Goal: Navigation & Orientation: Find specific page/section

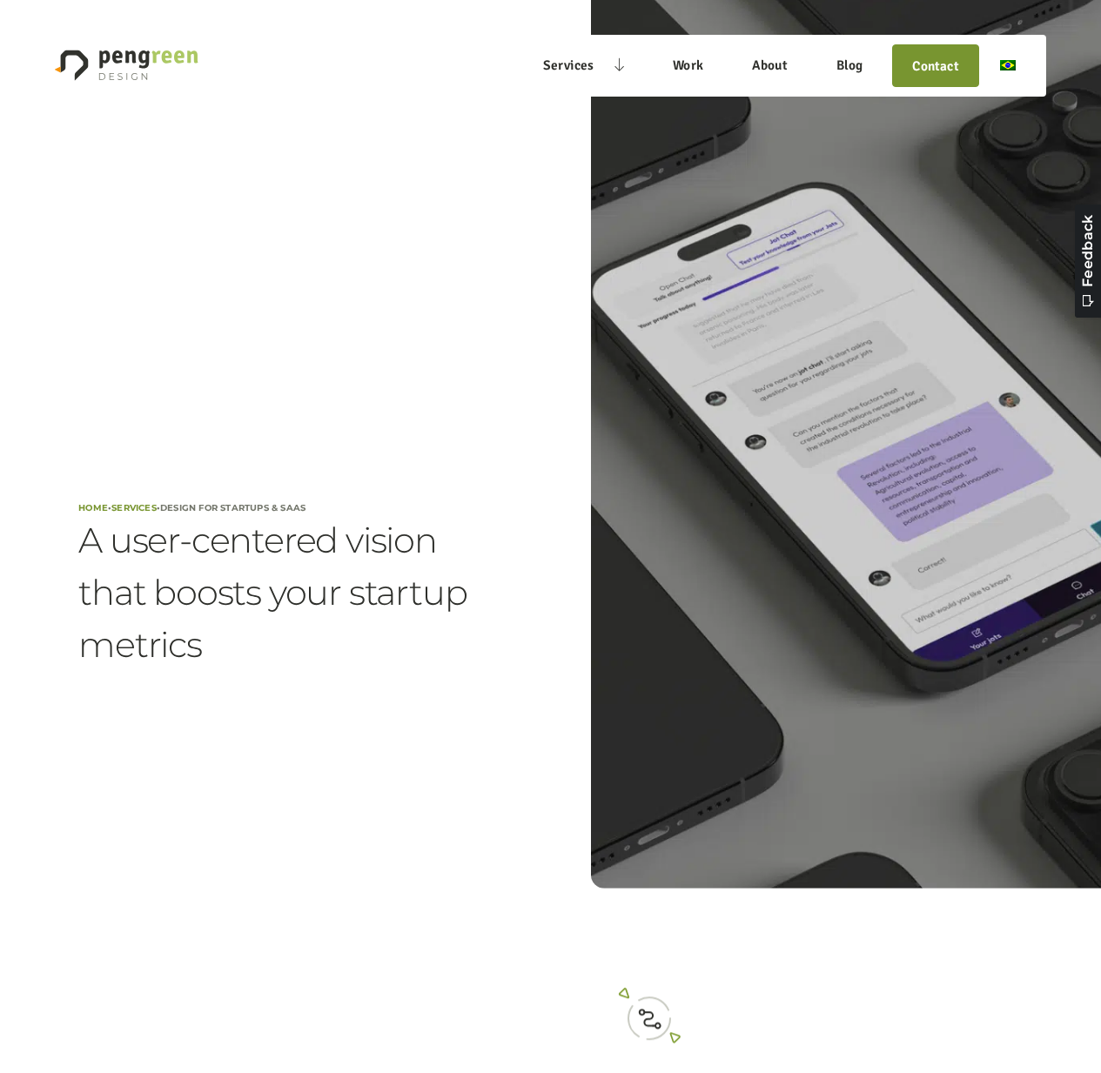
scroll to position [3, 0]
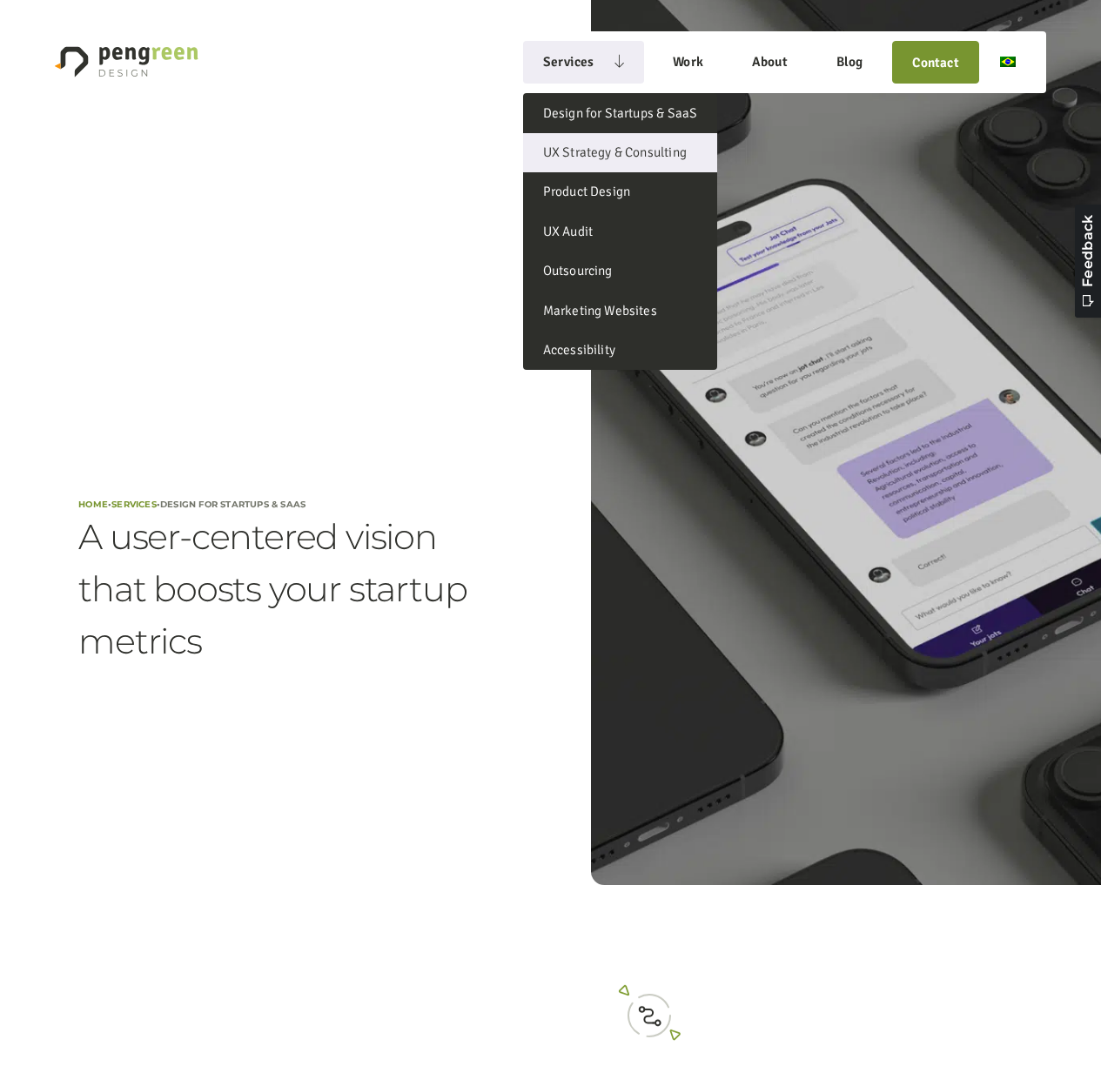
click at [595, 146] on link "UX Strategy & Consulting" at bounding box center [619, 152] width 193 height 39
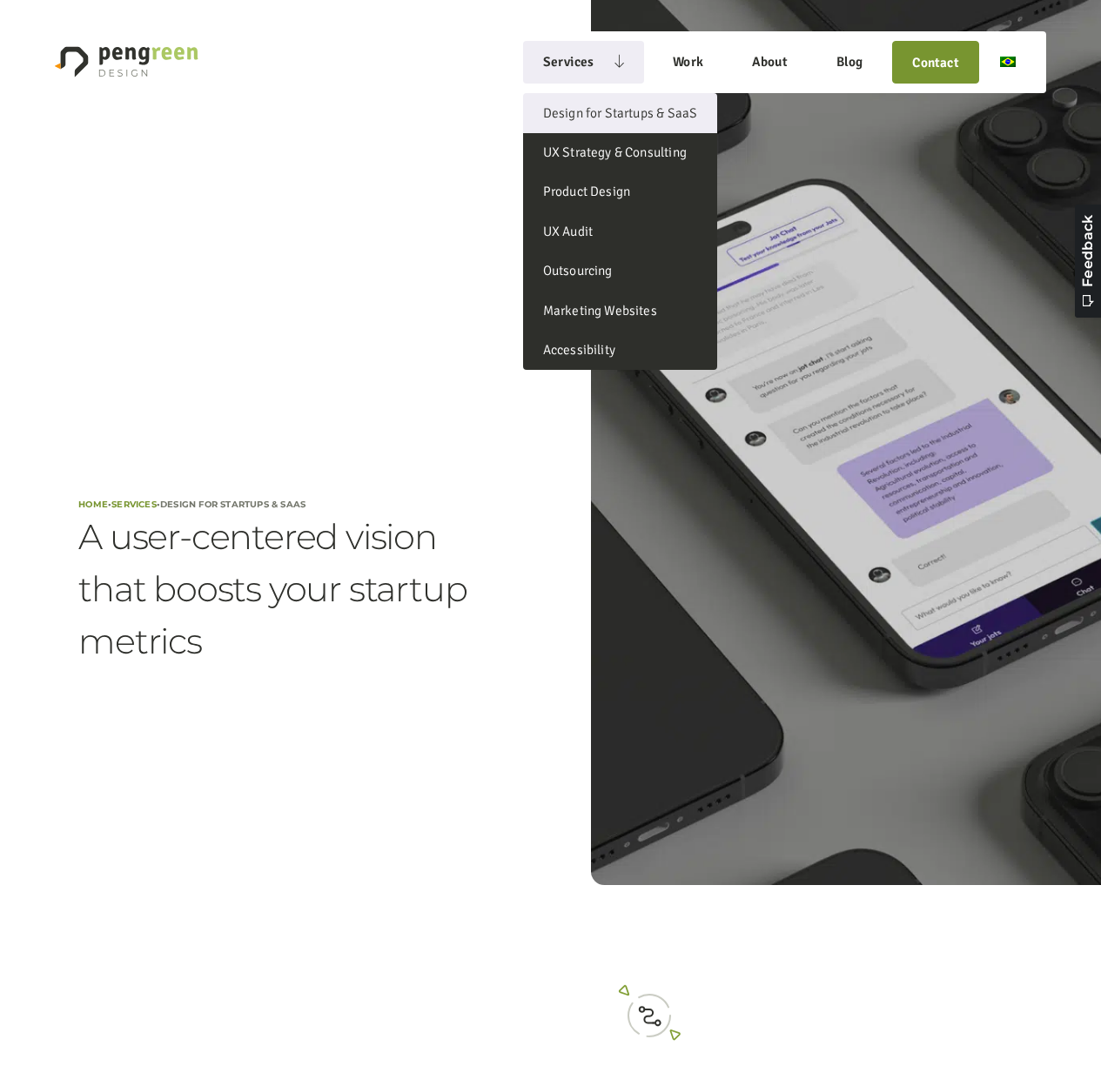
click at [582, 99] on link "Design for Startups & SaaS" at bounding box center [619, 112] width 193 height 39
click at [581, 110] on link "Design for Startups & SaaS" at bounding box center [619, 112] width 193 height 39
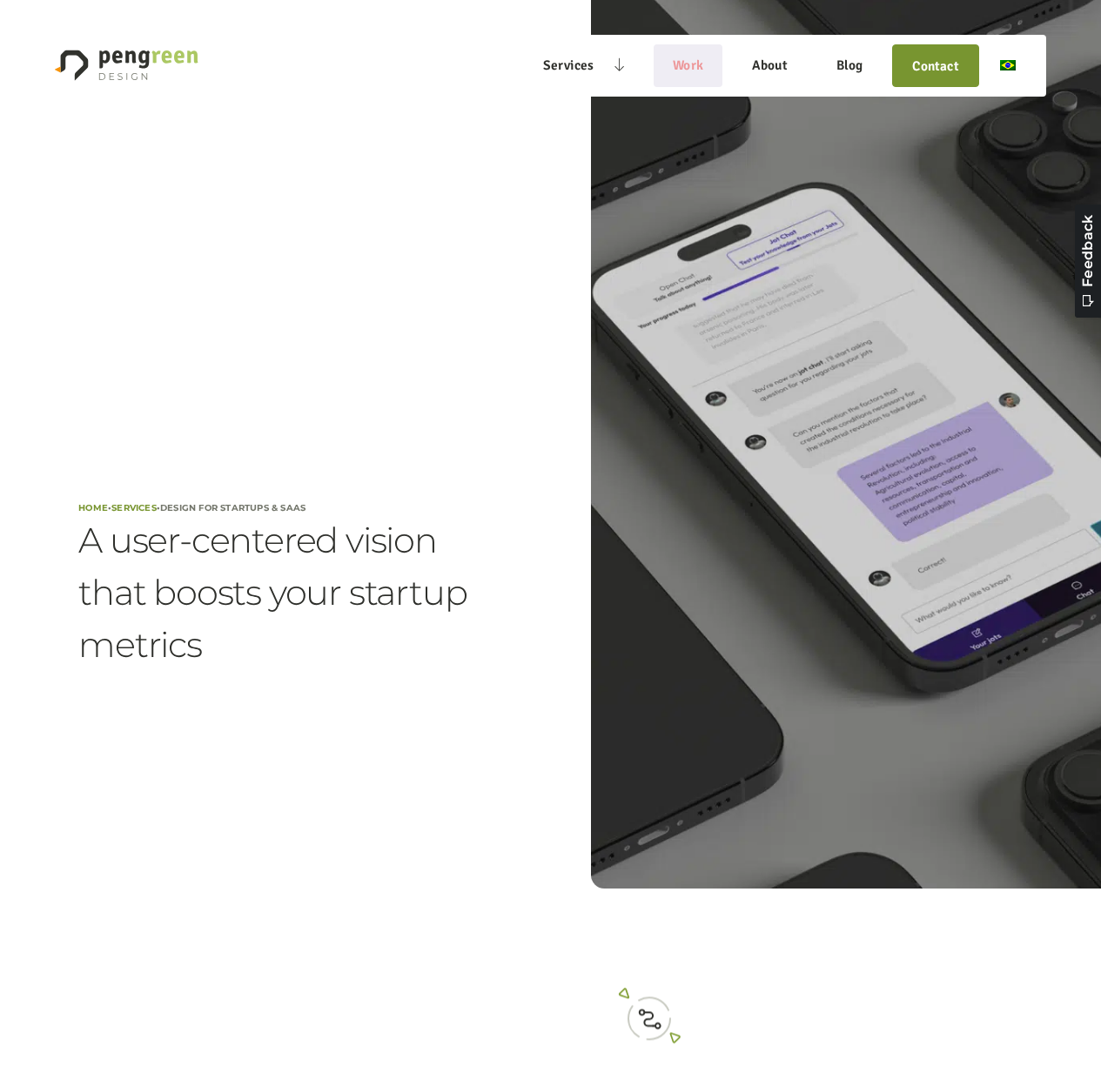
click at [682, 67] on link "Work" at bounding box center [689, 65] width 70 height 39
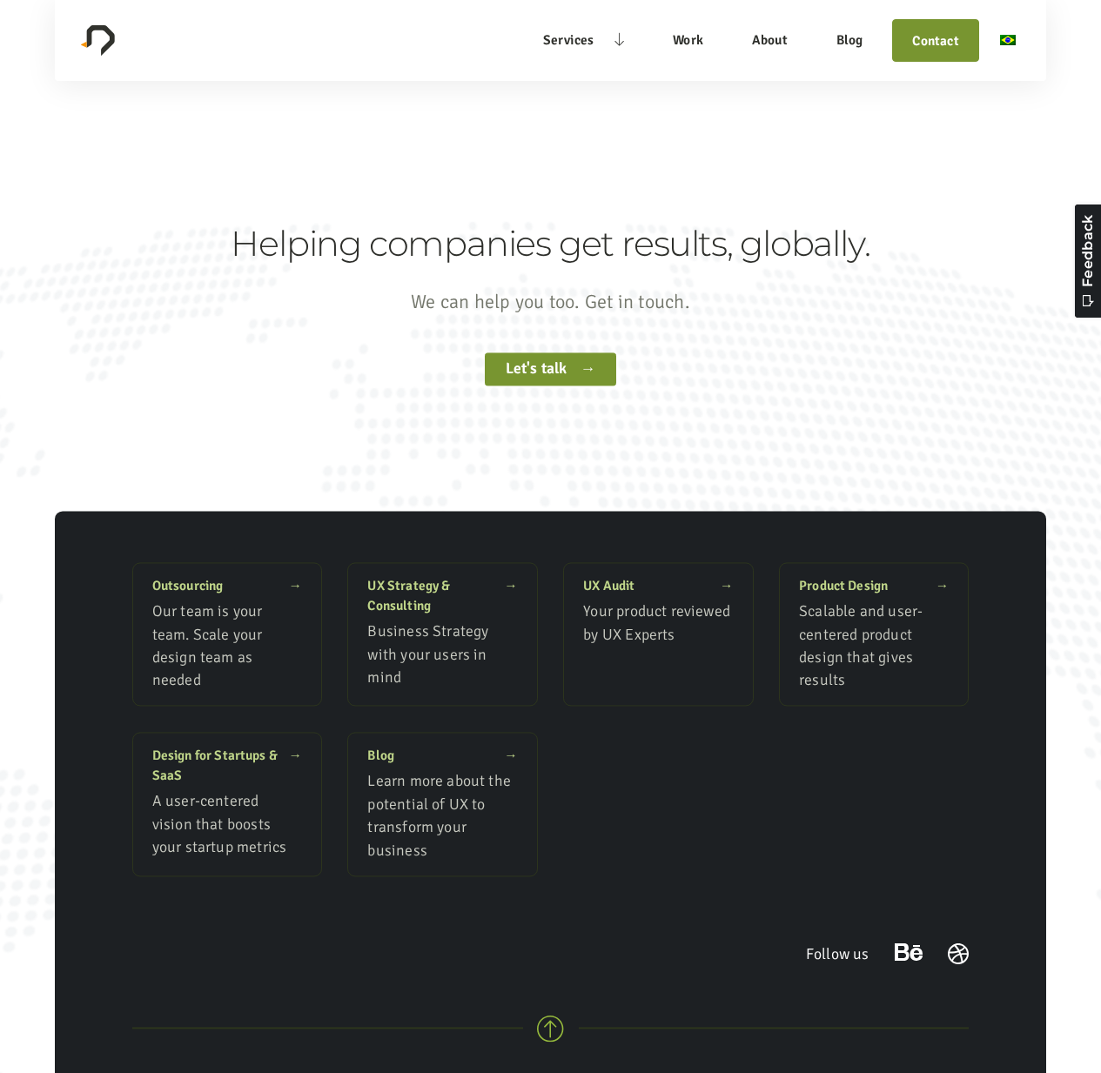
scroll to position [3043, 0]
